Goal: Information Seeking & Learning: Find contact information

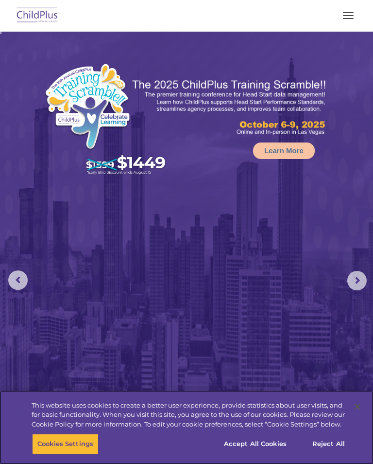
select select "MEDIUM"
click at [261, 444] on button "Accept All Cookies" at bounding box center [255, 444] width 73 height 20
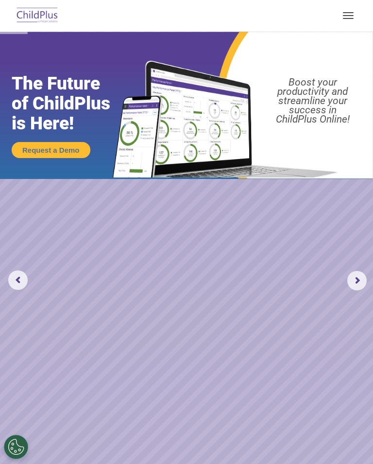
click at [351, 10] on button "button" at bounding box center [348, 16] width 20 height 16
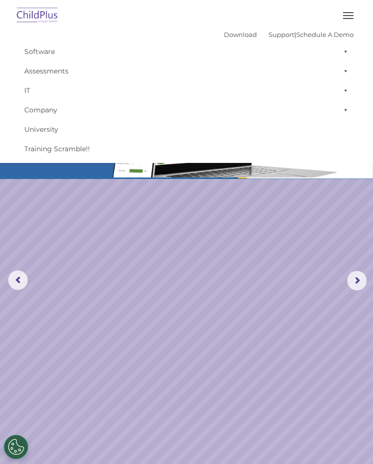
click at [224, 294] on rs-slide "Request a Demo The Future of ChildPlus is Here! Boost your productivity and str…" at bounding box center [186, 281] width 373 height 498
click at [203, 239] on rs-slide "Request a Demo The Future of ChildPlus is Here! Boost your productivity and str…" at bounding box center [186, 281] width 373 height 498
click at [99, 232] on rs-slide "Request a Demo The Future of ChildPlus is Here! Boost your productivity and str…" at bounding box center [186, 281] width 373 height 498
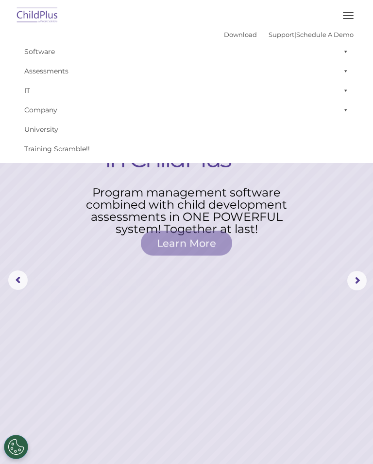
click at [82, 254] on rs-layer at bounding box center [186, 281] width 373 height 498
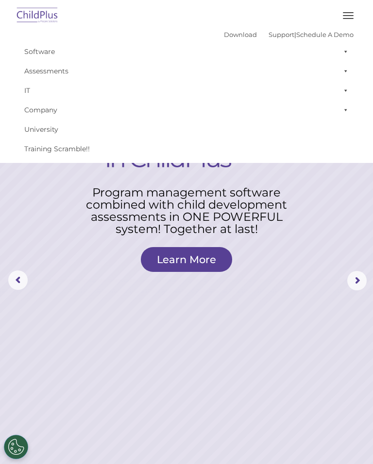
click at [345, 16] on span "button" at bounding box center [348, 15] width 11 height 1
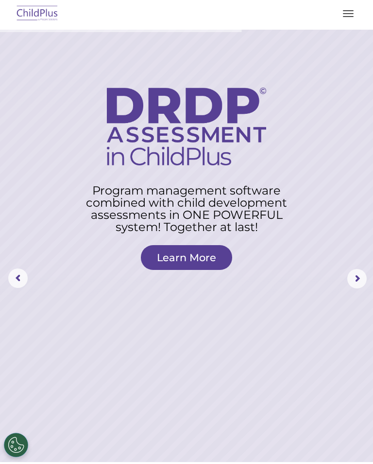
scroll to position [2, 0]
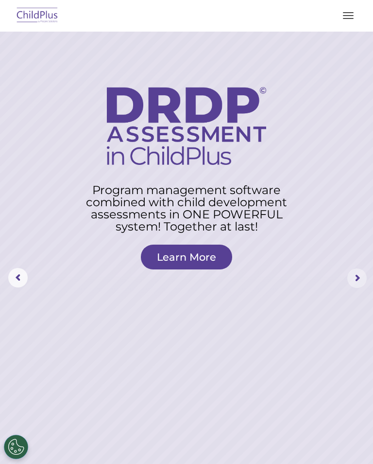
click at [360, 269] on rs-arrow at bounding box center [356, 277] width 19 height 19
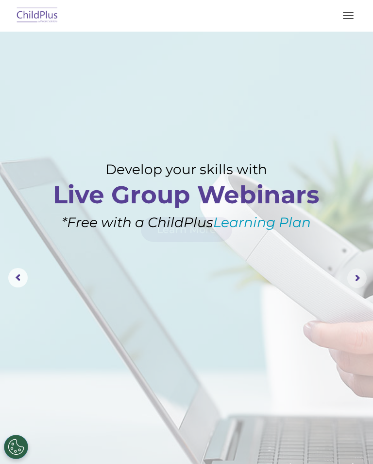
click at [361, 280] on rs-arrow at bounding box center [356, 277] width 19 height 19
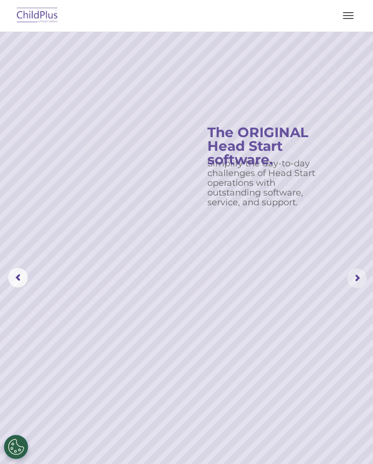
click at [354, 276] on rs-arrow at bounding box center [356, 277] width 19 height 19
click at [352, 270] on rs-arrow at bounding box center [356, 277] width 19 height 19
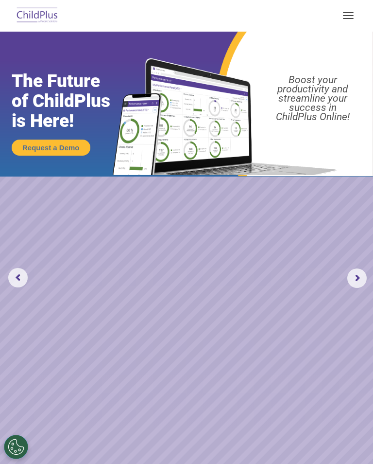
click at [353, 274] on rs-arrow at bounding box center [356, 277] width 19 height 19
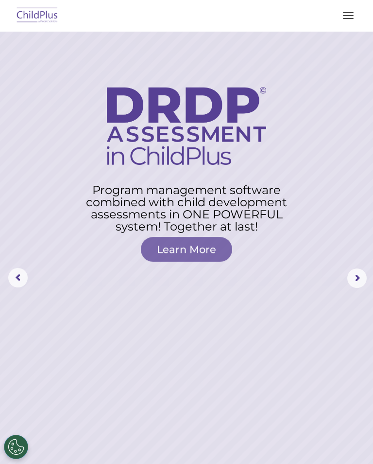
click at [359, 278] on rs-arrow at bounding box center [356, 277] width 19 height 19
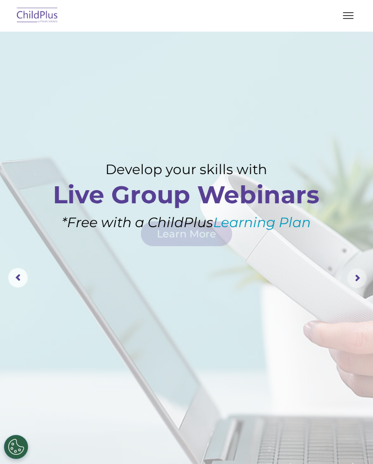
click at [360, 275] on rs-arrow at bounding box center [356, 277] width 19 height 19
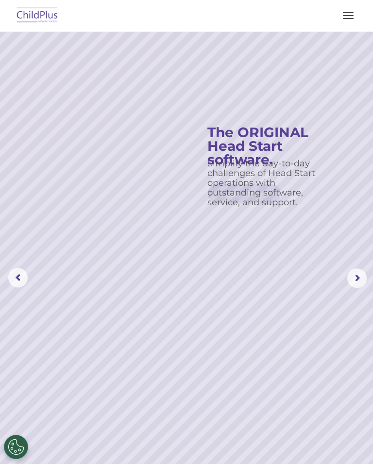
click at [358, 279] on rs-arrow at bounding box center [356, 277] width 19 height 19
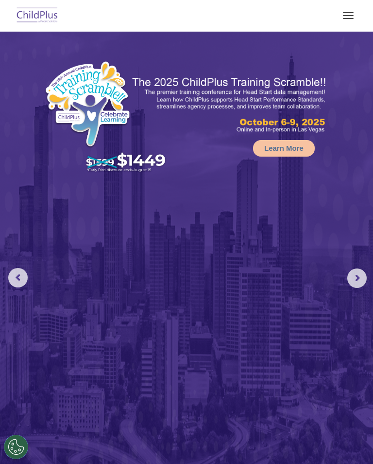
click at [363, 277] on rs-arrow at bounding box center [356, 277] width 19 height 19
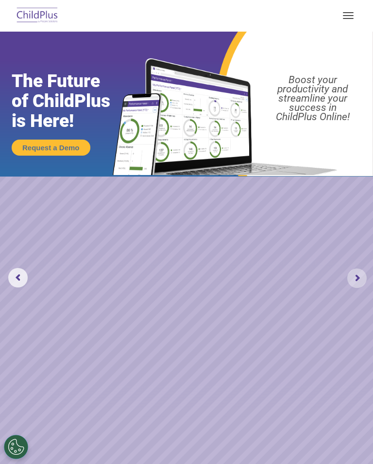
click at [359, 278] on rs-arrow at bounding box center [356, 277] width 19 height 19
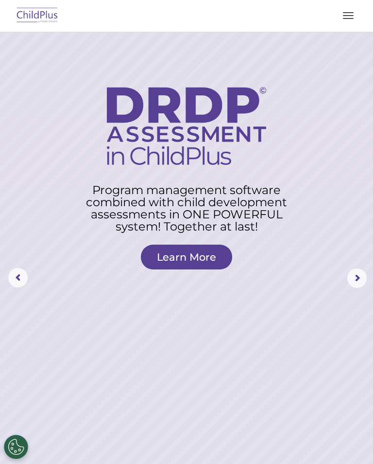
click at [37, 21] on img at bounding box center [38, 15] width 46 height 23
click at [18, 450] on button "Cookies Settings" at bounding box center [16, 446] width 24 height 24
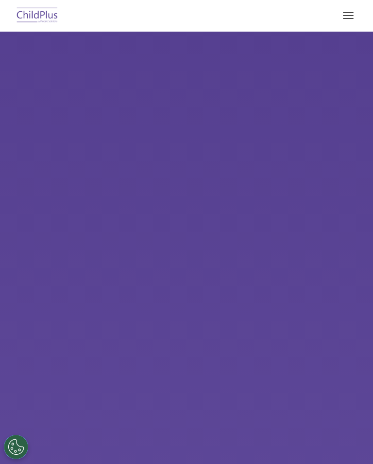
select select "MEDIUM"
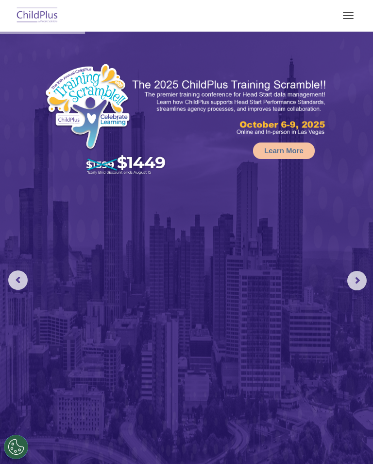
click at [343, 17] on button "button" at bounding box center [348, 16] width 20 height 16
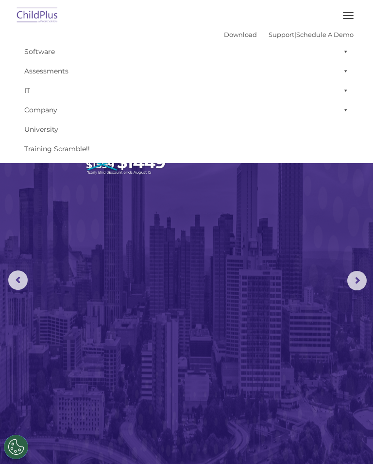
click at [347, 48] on span at bounding box center [344, 51] width 10 height 19
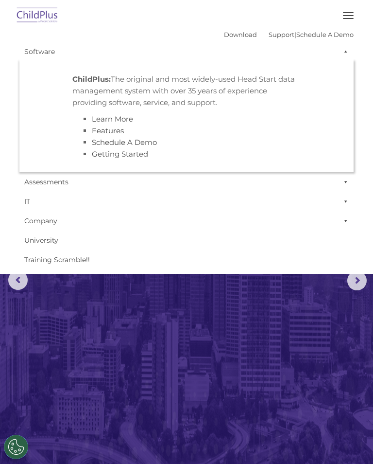
click at [348, 11] on button "button" at bounding box center [348, 16] width 20 height 16
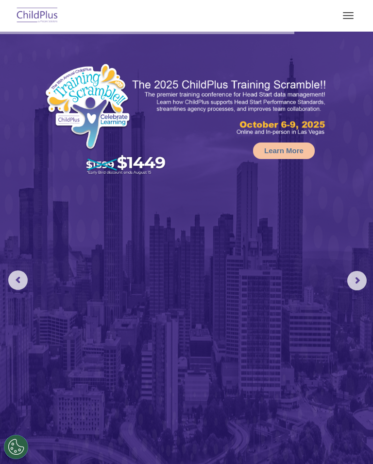
click at [353, 12] on span "button" at bounding box center [348, 12] width 11 height 1
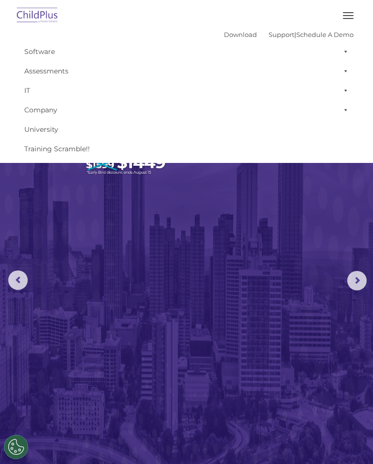
click at [270, 35] on link "Support" at bounding box center [282, 35] width 26 height 8
